Goal: Information Seeking & Learning: Learn about a topic

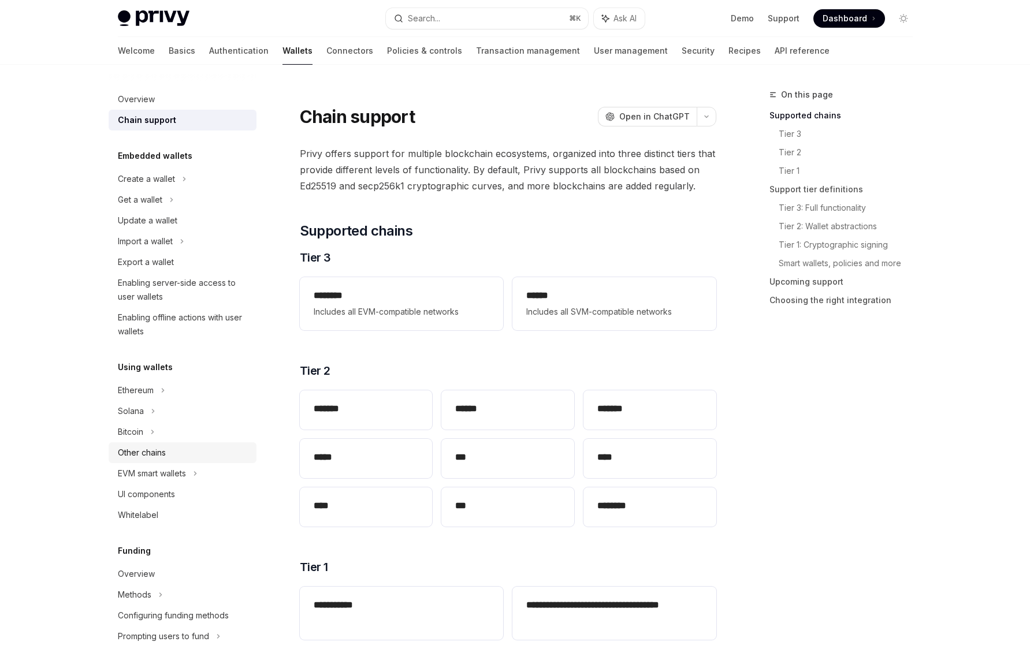
click at [161, 453] on div "Other chains" at bounding box center [142, 453] width 48 height 14
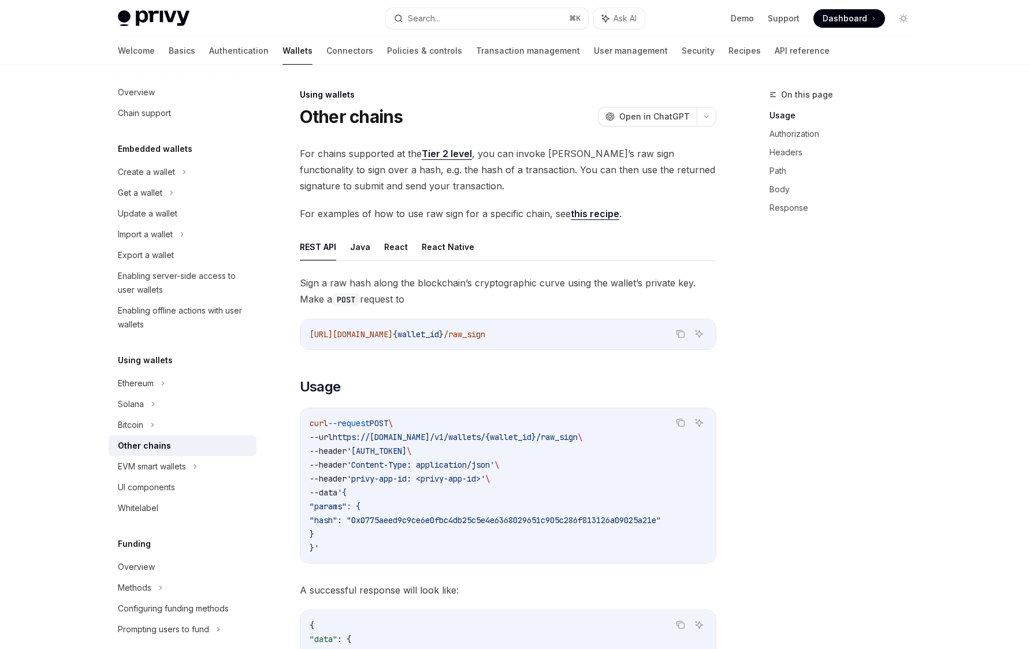
scroll to position [29, 0]
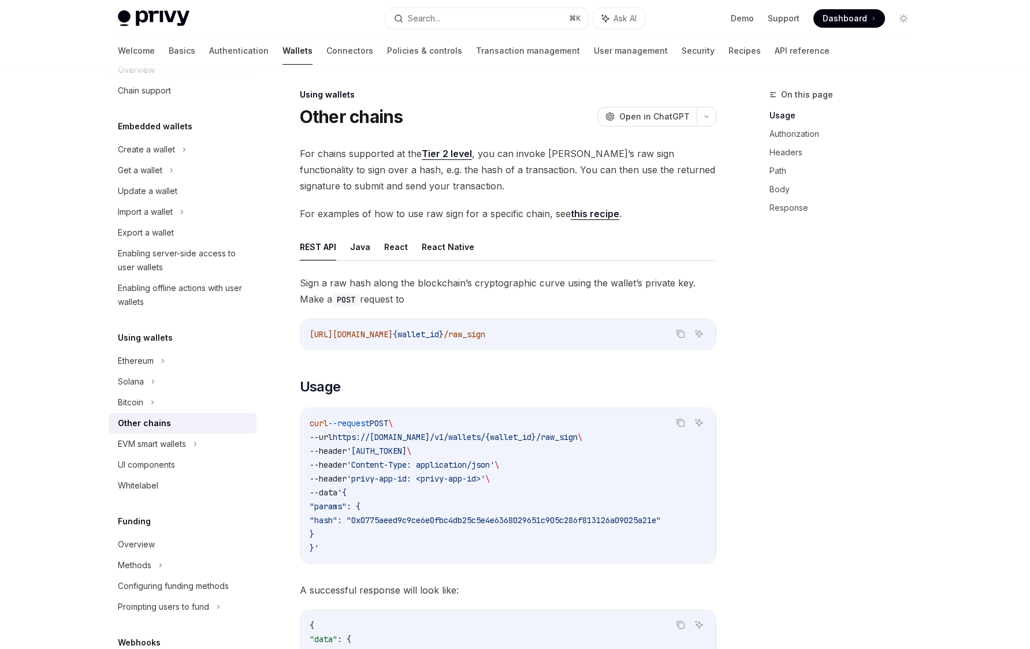
click at [170, 347] on div "Using wallets Ethereum Solana Bitcoin Other chains EVM smart wallets UI compone…" at bounding box center [183, 413] width 148 height 165
click at [171, 160] on div "Ethereum" at bounding box center [183, 149] width 148 height 21
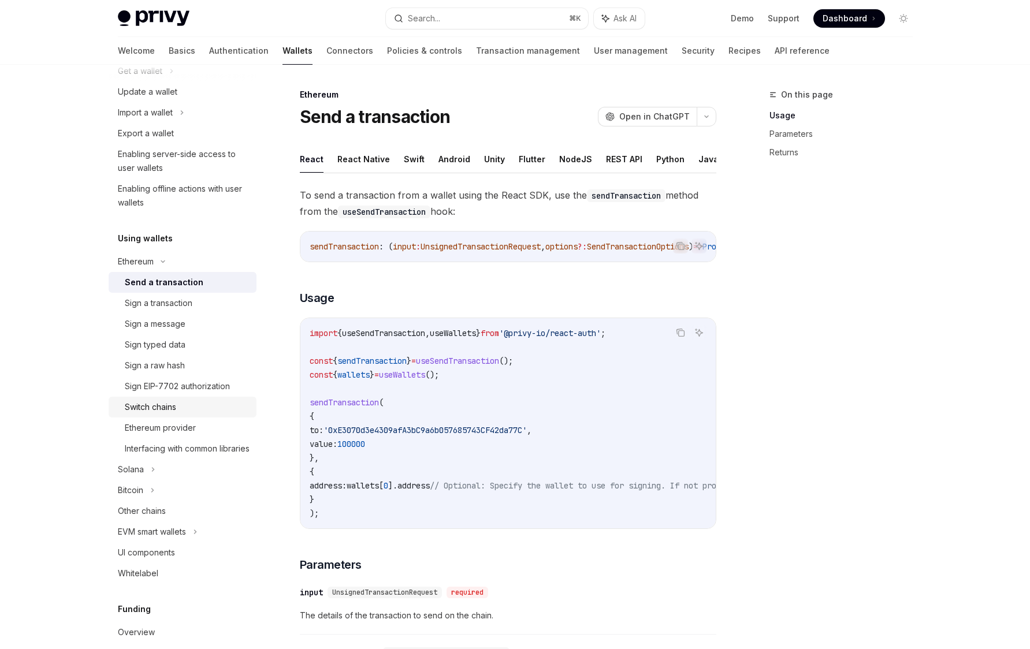
scroll to position [153, 0]
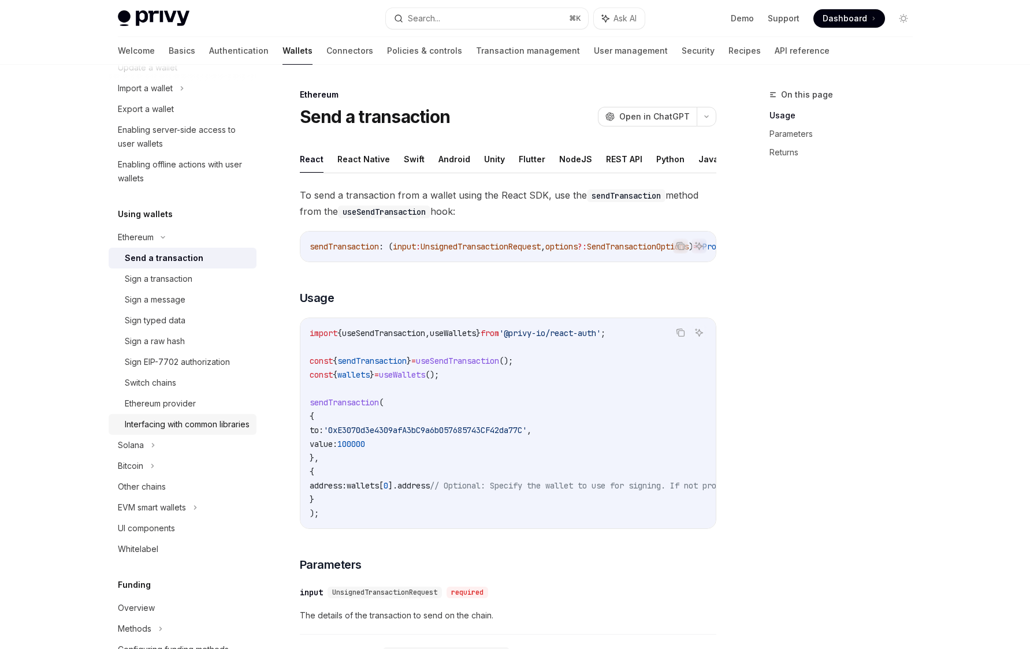
click at [181, 429] on div "Interfacing with common libraries" at bounding box center [187, 425] width 125 height 14
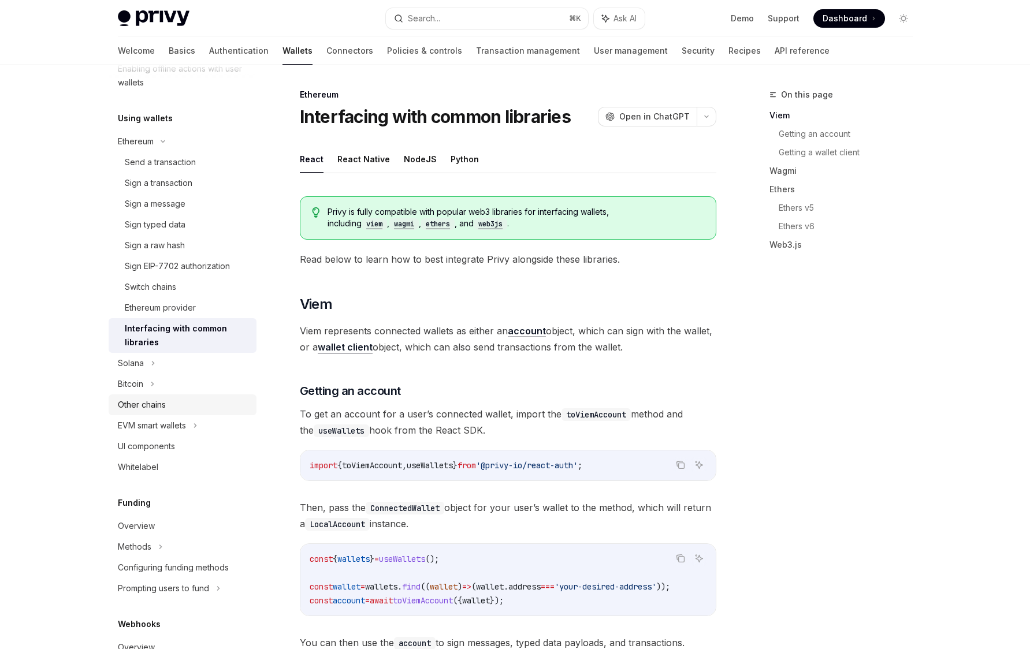
scroll to position [256, 0]
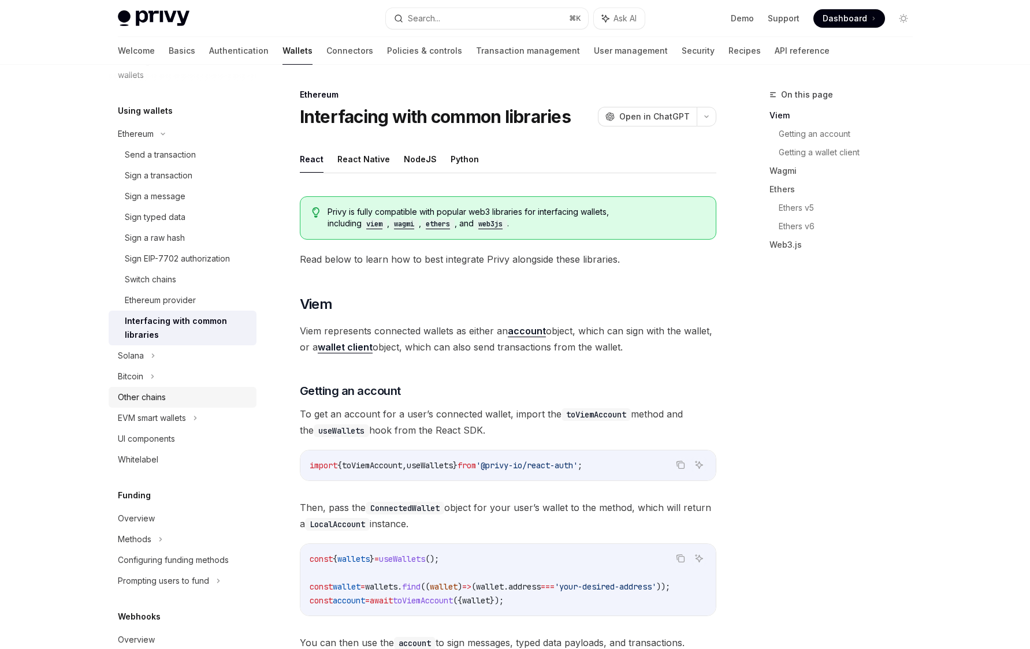
click at [165, 403] on div "Other chains" at bounding box center [142, 397] width 48 height 14
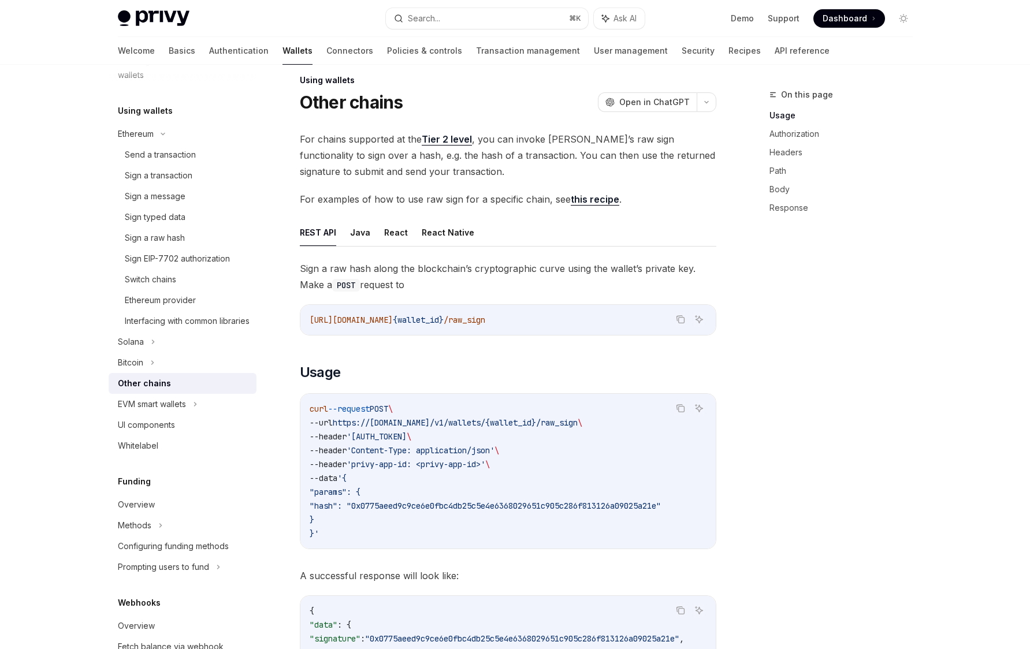
scroll to position [29, 0]
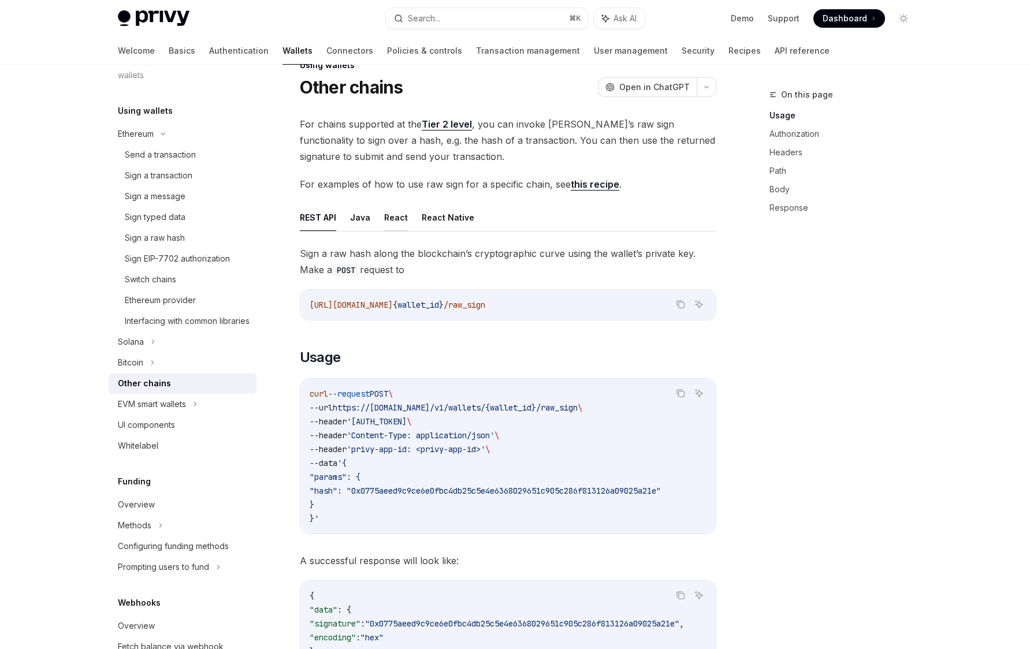
click at [388, 215] on button "React" at bounding box center [396, 217] width 24 height 27
type textarea "*"
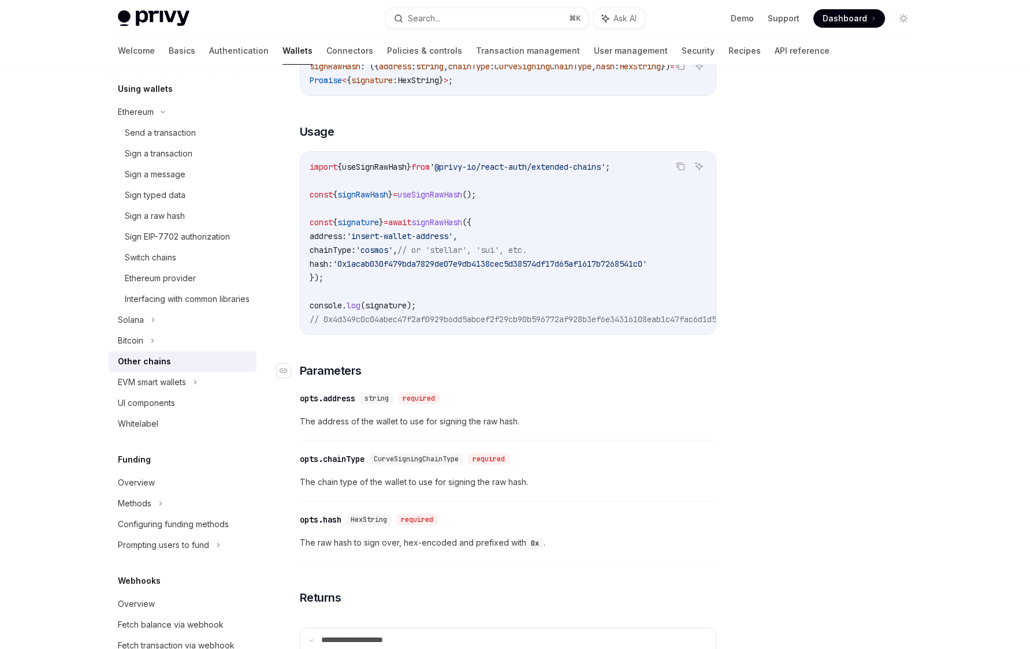
scroll to position [289, 0]
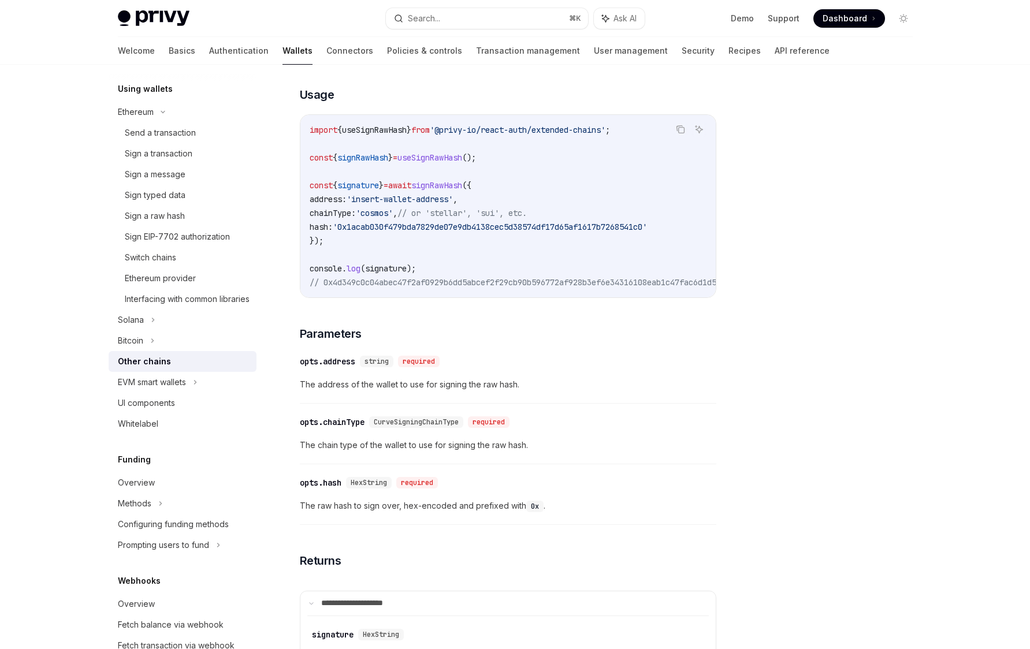
click at [771, 129] on div at bounding box center [834, 368] width 176 height 561
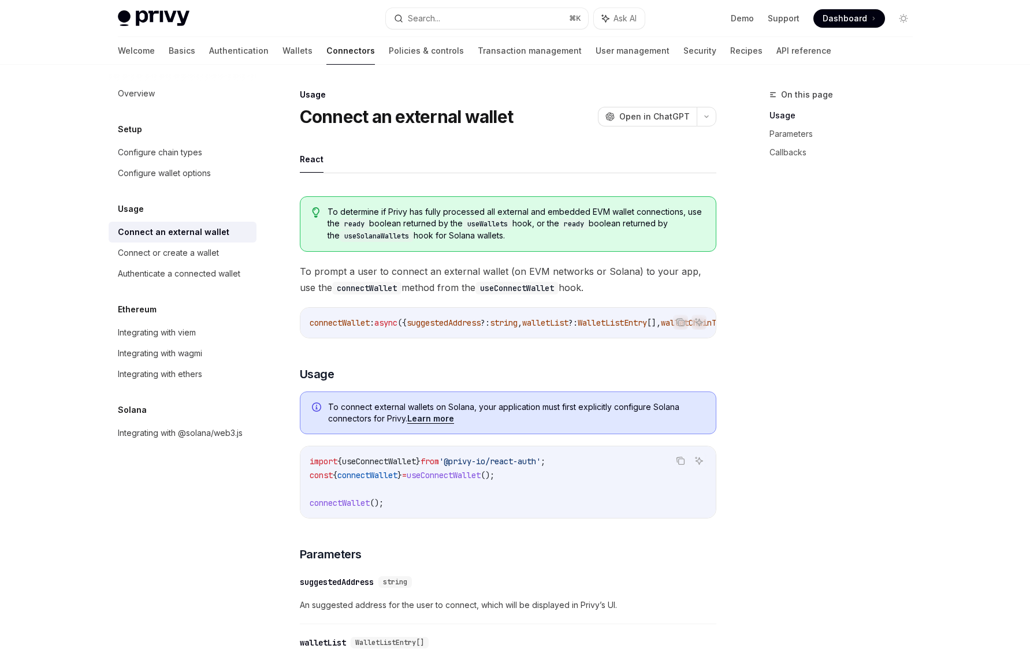
type textarea "*"
